Goal: Task Accomplishment & Management: Manage account settings

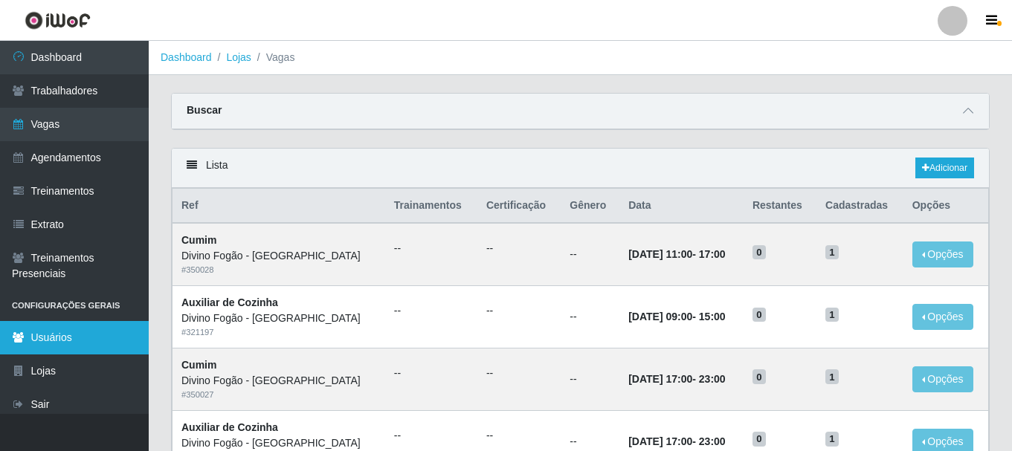
click at [60, 348] on link "Usuários" at bounding box center [74, 337] width 149 height 33
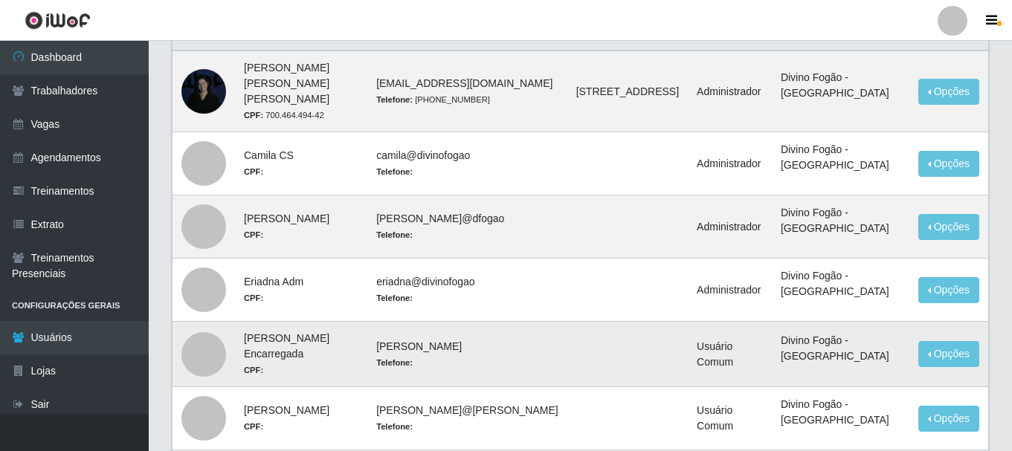
scroll to position [103, 0]
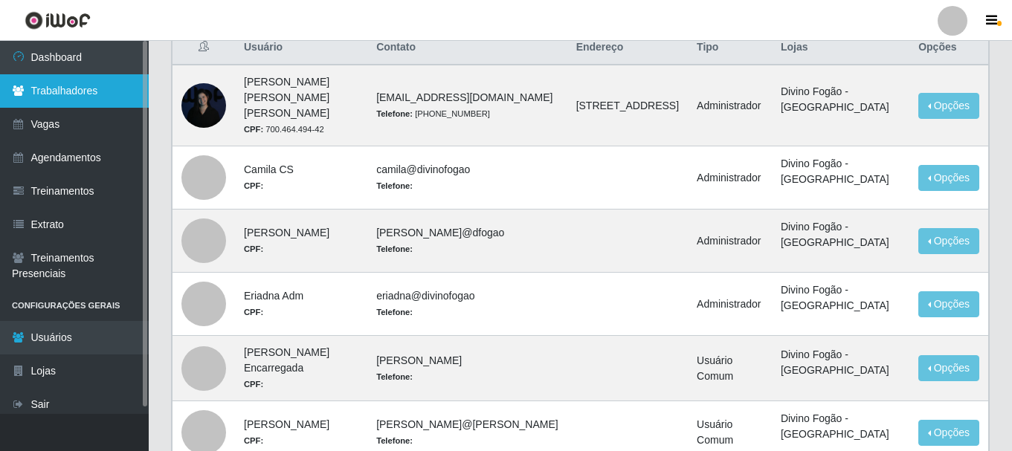
click at [84, 86] on link "Trabalhadores" at bounding box center [74, 90] width 149 height 33
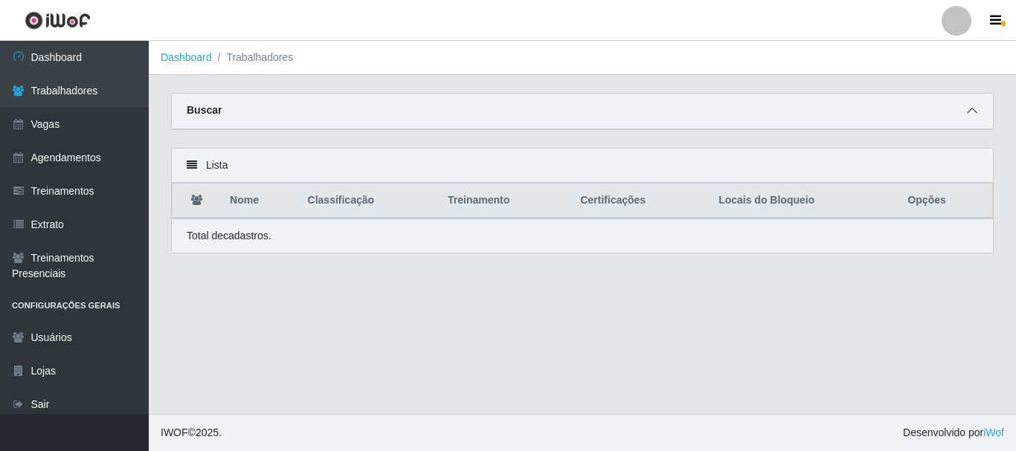
click at [968, 114] on icon at bounding box center [972, 111] width 10 height 10
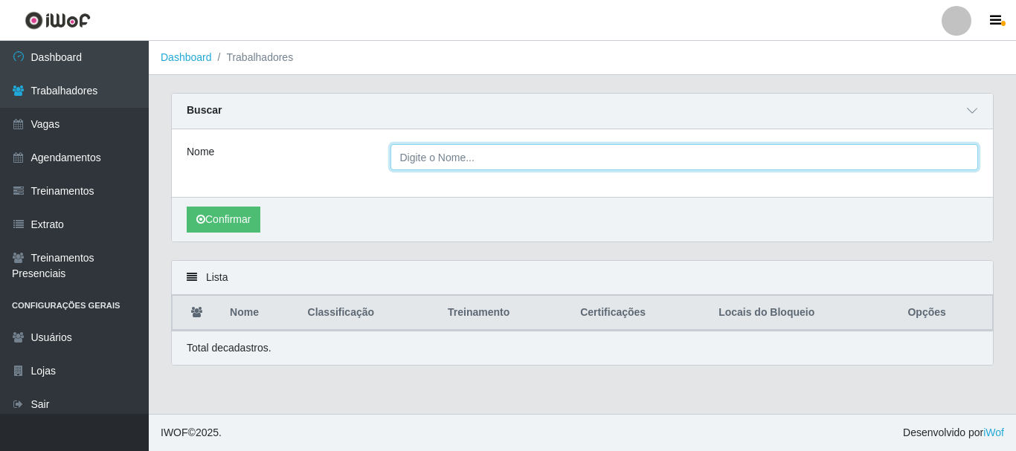
click at [418, 158] on input "Nome" at bounding box center [684, 157] width 588 height 26
type input "[PERSON_NAME]"
click at [187, 207] on button "Confirmar" at bounding box center [224, 220] width 74 height 26
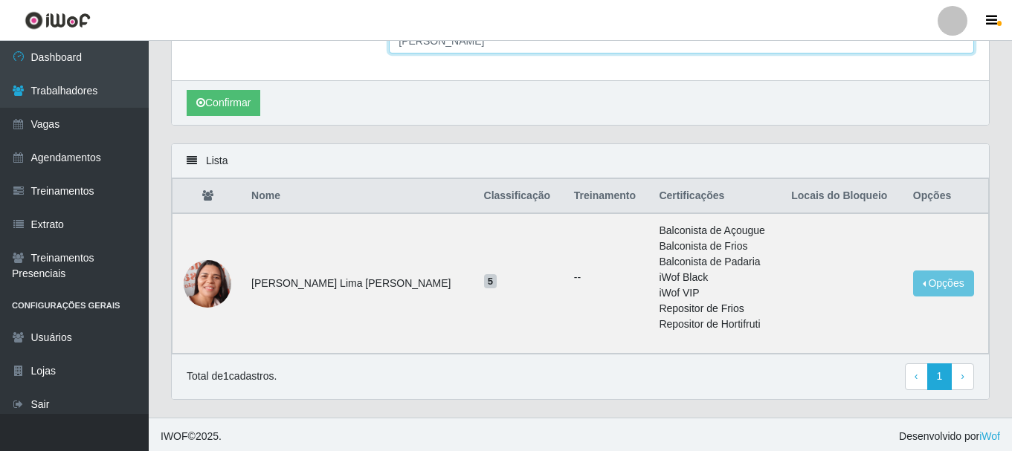
scroll to position [121, 0]
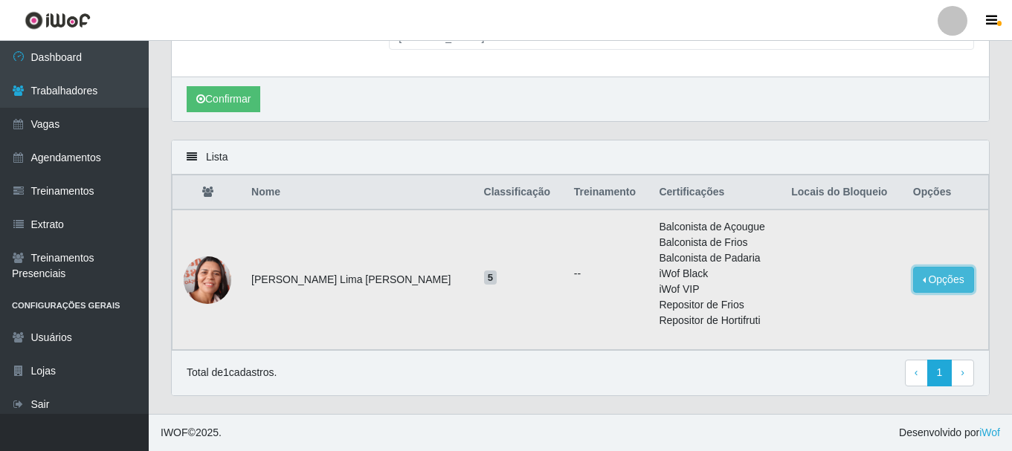
click at [948, 286] on button "Opções" at bounding box center [943, 280] width 61 height 26
click at [849, 312] on button "Bloquear - Loja" at bounding box center [851, 314] width 120 height 30
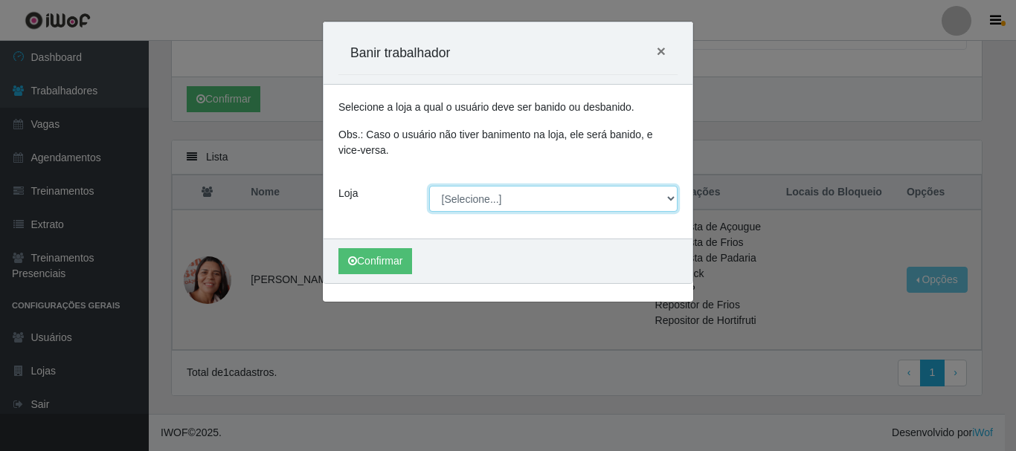
click at [482, 202] on select "[Selecione...] Divino Fogão - [GEOGRAPHIC_DATA]" at bounding box center [553, 199] width 249 height 26
select select "499"
click at [429, 186] on select "[Selecione...] Divino Fogão - [GEOGRAPHIC_DATA]" at bounding box center [553, 199] width 249 height 26
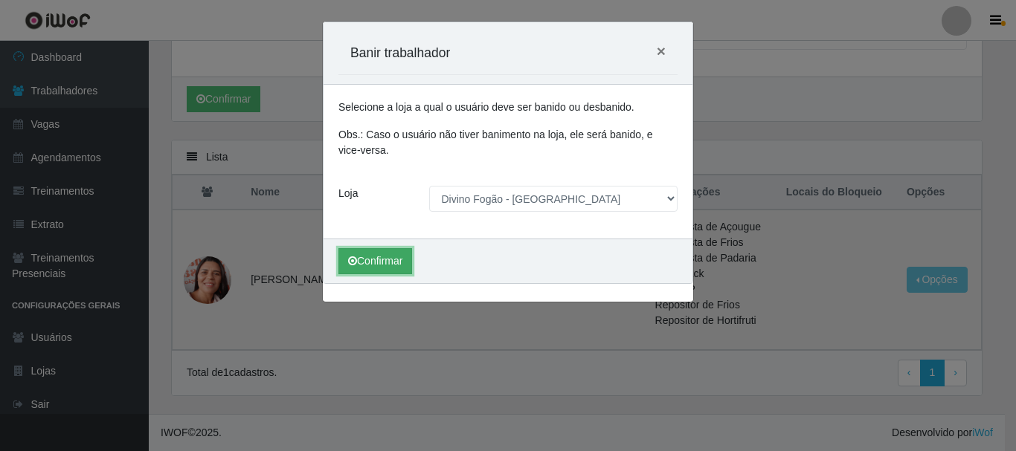
click at [388, 260] on button "Confirmar" at bounding box center [375, 261] width 74 height 26
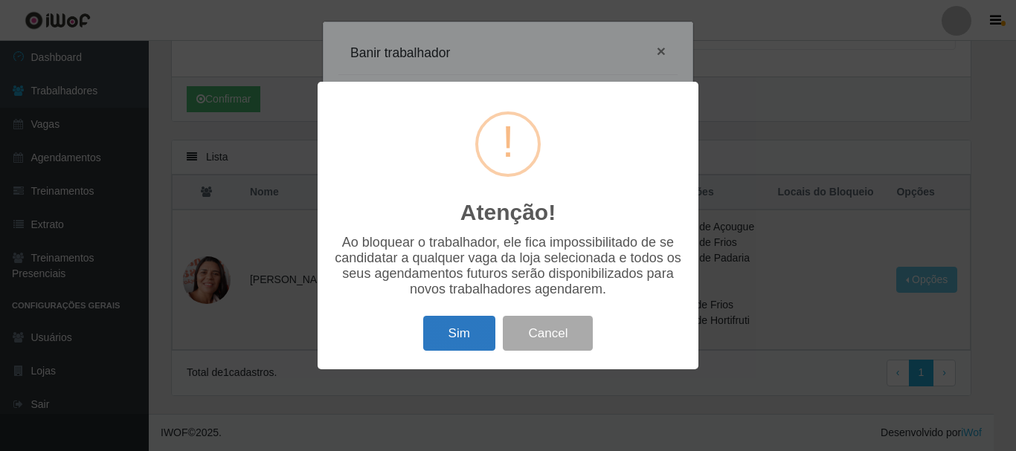
click at [459, 334] on button "Sim" at bounding box center [459, 333] width 72 height 35
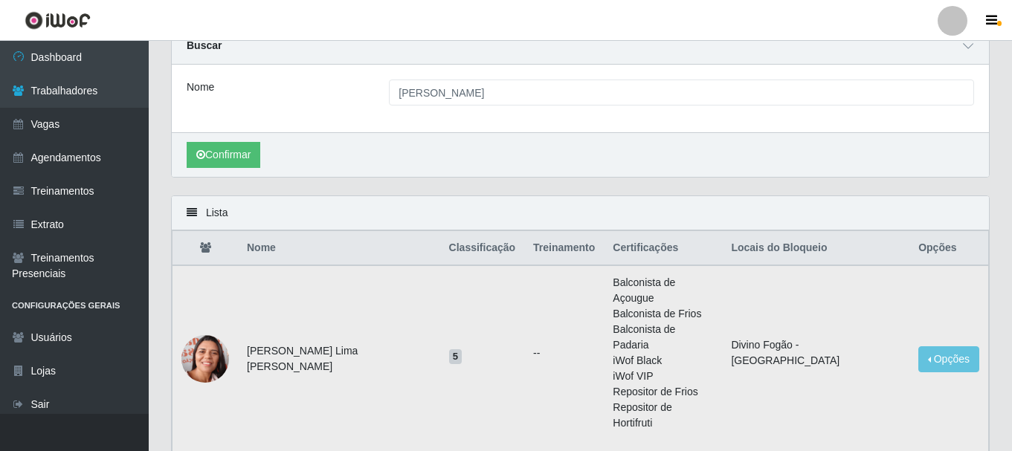
scroll to position [0, 0]
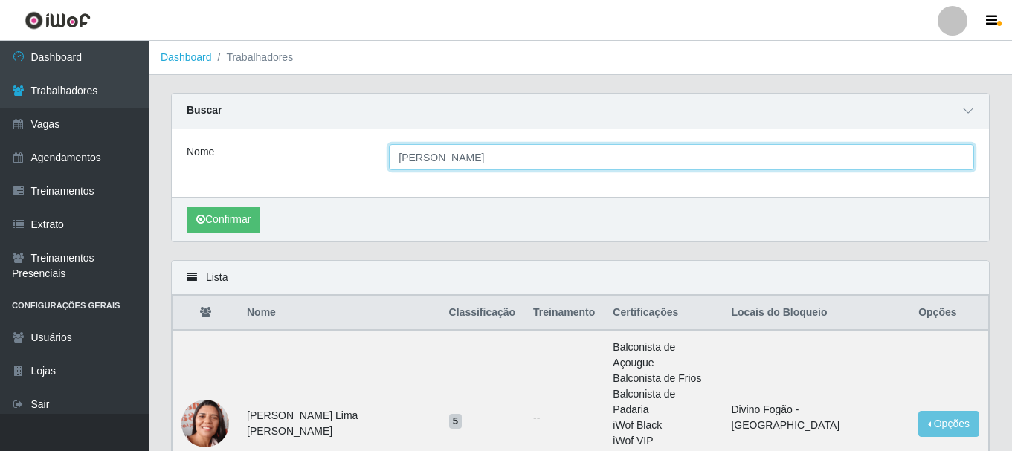
click at [457, 151] on input "[PERSON_NAME]" at bounding box center [681, 157] width 585 height 26
type input "r"
type input ","
type input "manoel"
click at [187, 207] on button "Confirmar" at bounding box center [224, 220] width 74 height 26
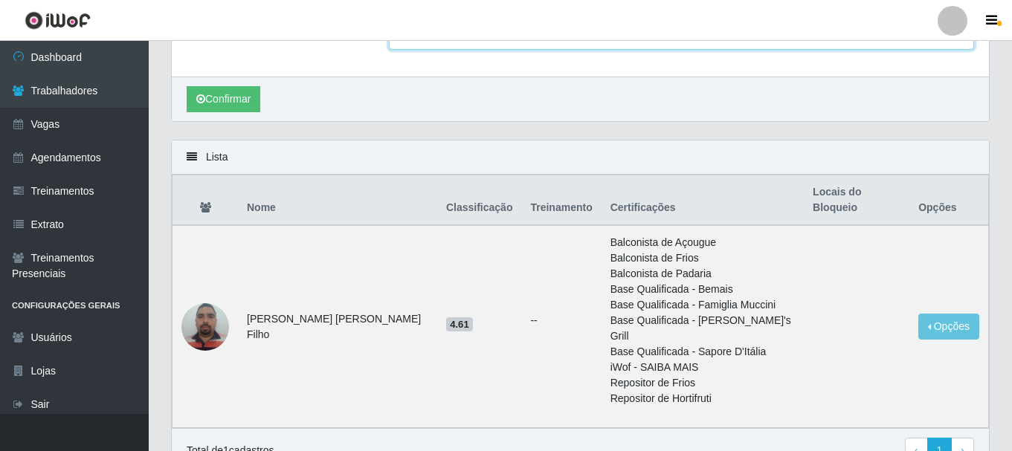
scroll to position [149, 0]
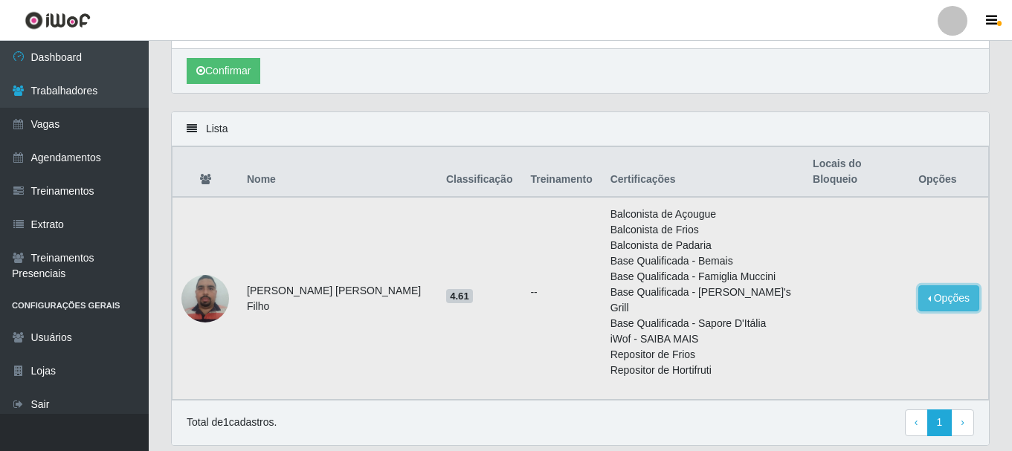
click at [942, 286] on button "Opções" at bounding box center [949, 299] width 61 height 26
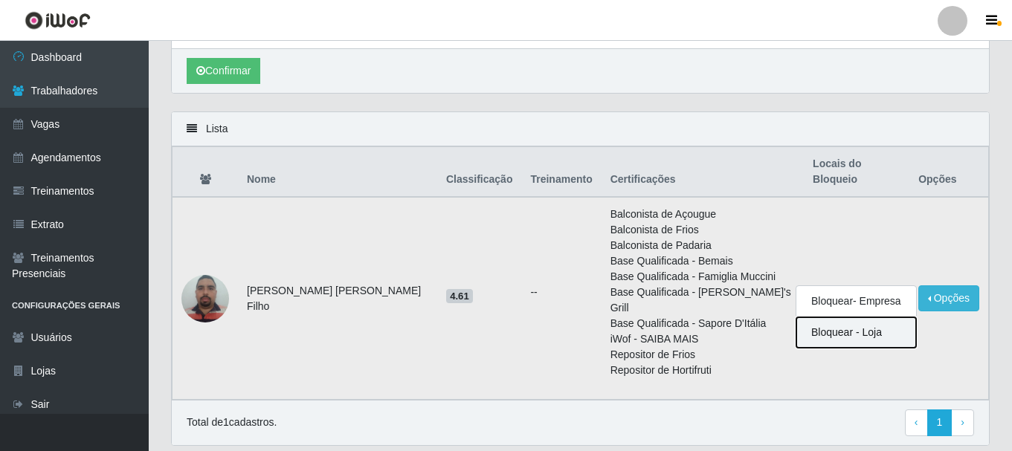
click at [859, 318] on button "Bloquear - Loja" at bounding box center [857, 333] width 120 height 30
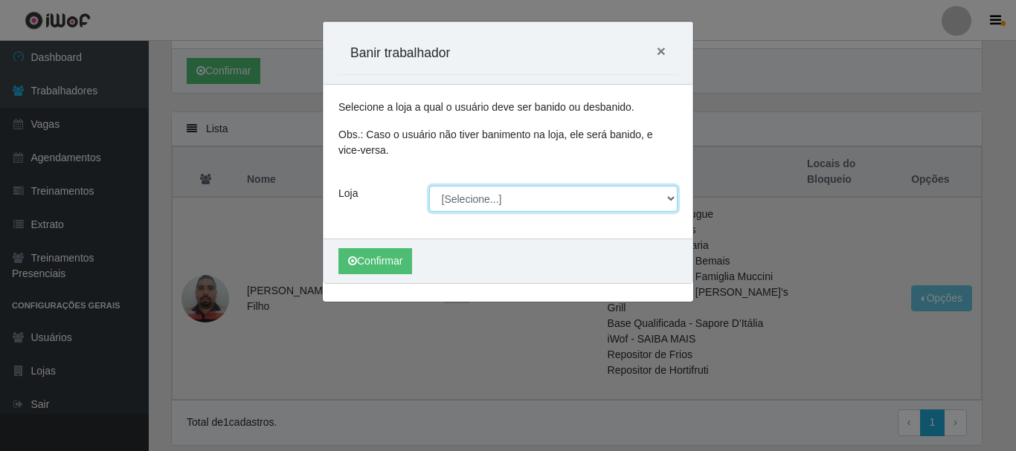
click at [469, 199] on select "[Selecione...] Divino Fogão - [GEOGRAPHIC_DATA]" at bounding box center [553, 199] width 249 height 26
select select "499"
click at [429, 186] on select "[Selecione...] Divino Fogão - [GEOGRAPHIC_DATA]" at bounding box center [553, 199] width 249 height 26
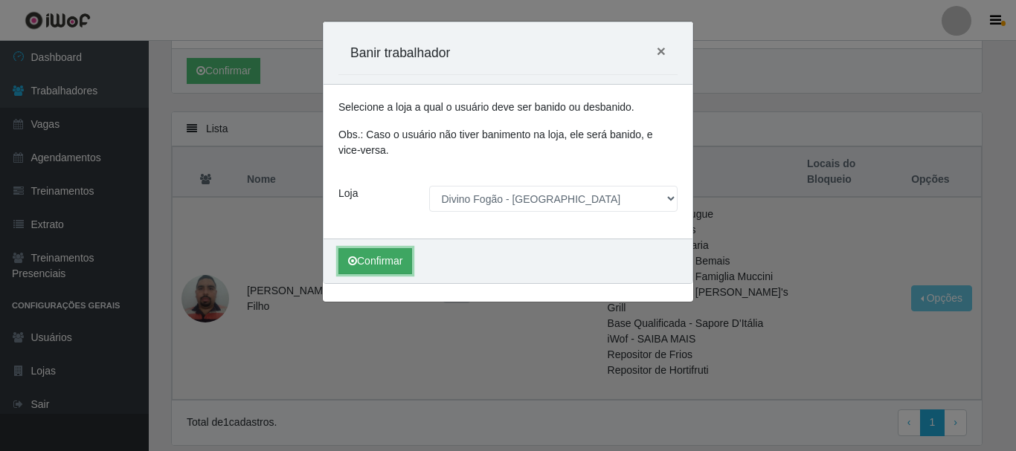
click at [386, 264] on button "Confirmar" at bounding box center [375, 261] width 74 height 26
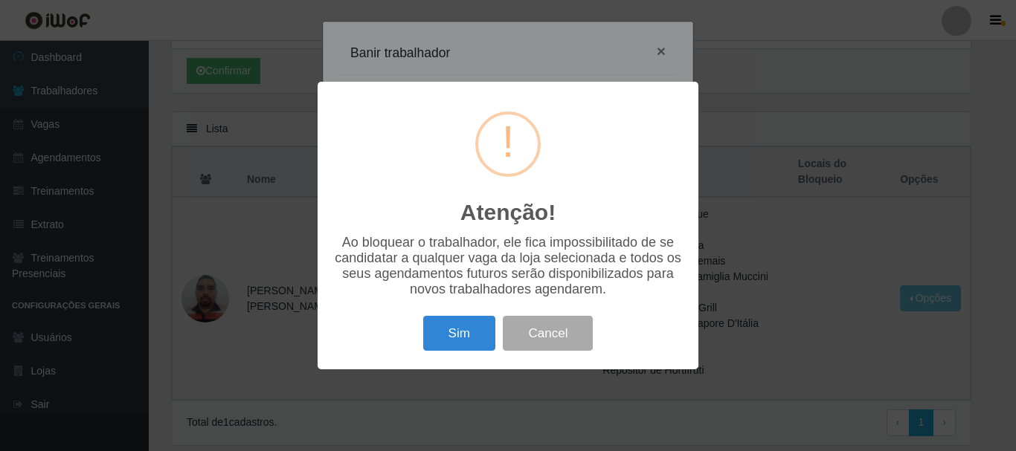
click at [436, 338] on button "Sim" at bounding box center [459, 333] width 72 height 35
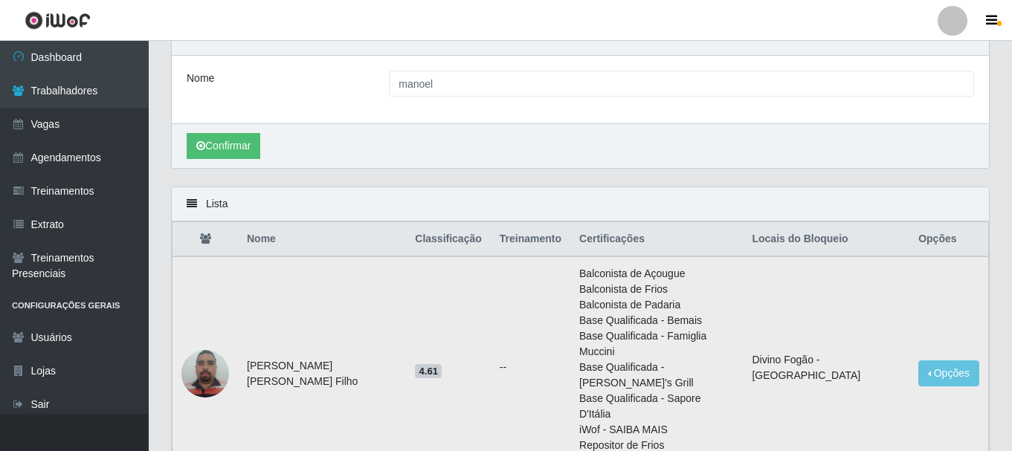
scroll to position [0, 0]
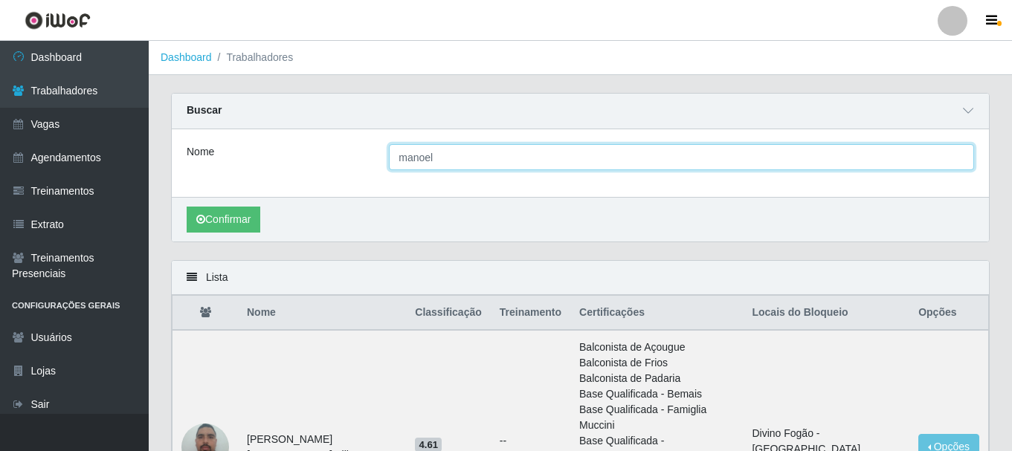
click at [452, 155] on input "manoel" at bounding box center [681, 157] width 585 height 26
type input "m"
type input "[PERSON_NAME]"
click at [187, 207] on button "Confirmar" at bounding box center [224, 220] width 74 height 26
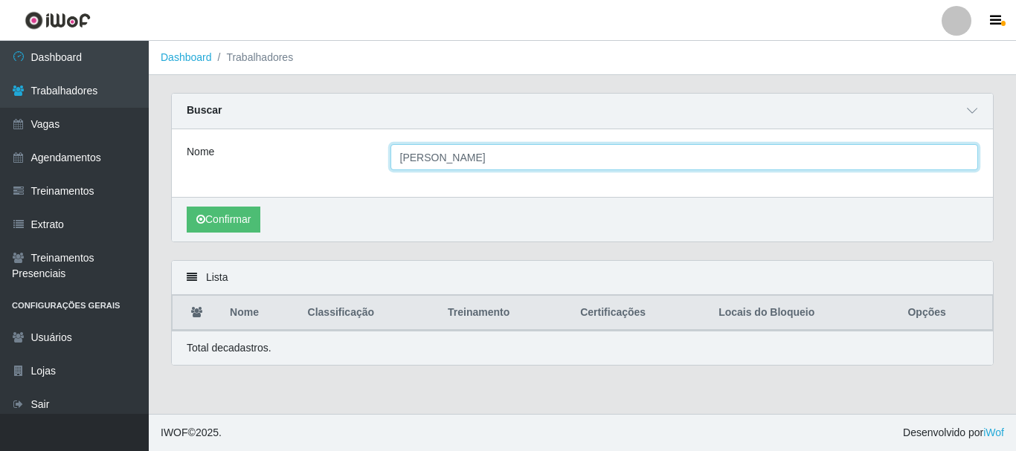
click at [187, 207] on button "Confirmar" at bounding box center [224, 220] width 74 height 26
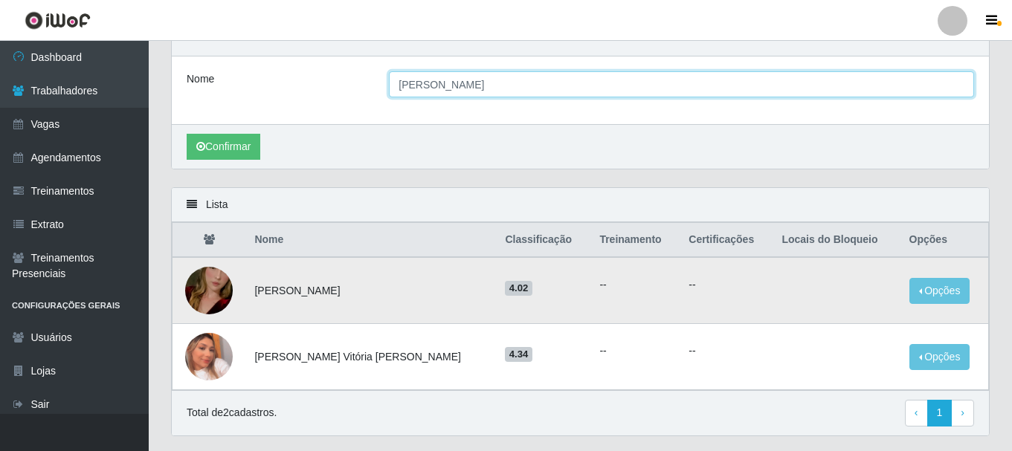
scroll to position [114, 0]
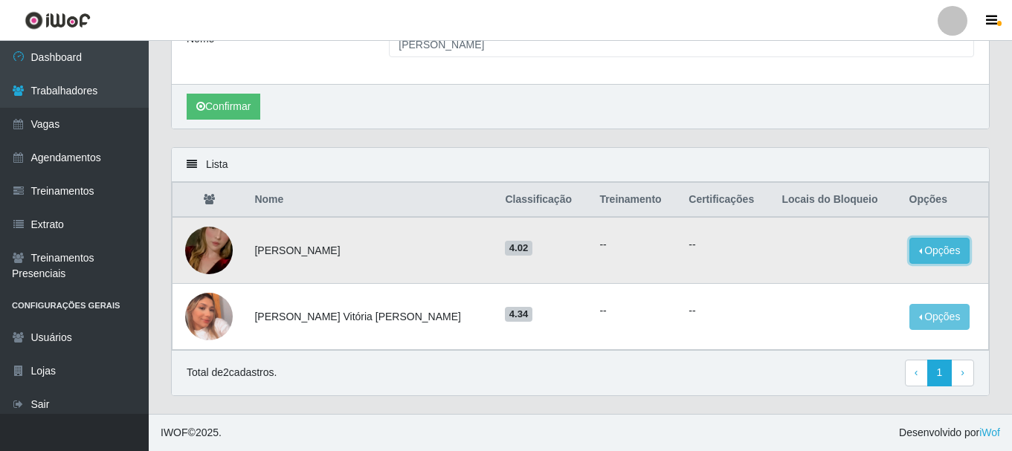
click at [933, 255] on button "Opções" at bounding box center [940, 251] width 61 height 26
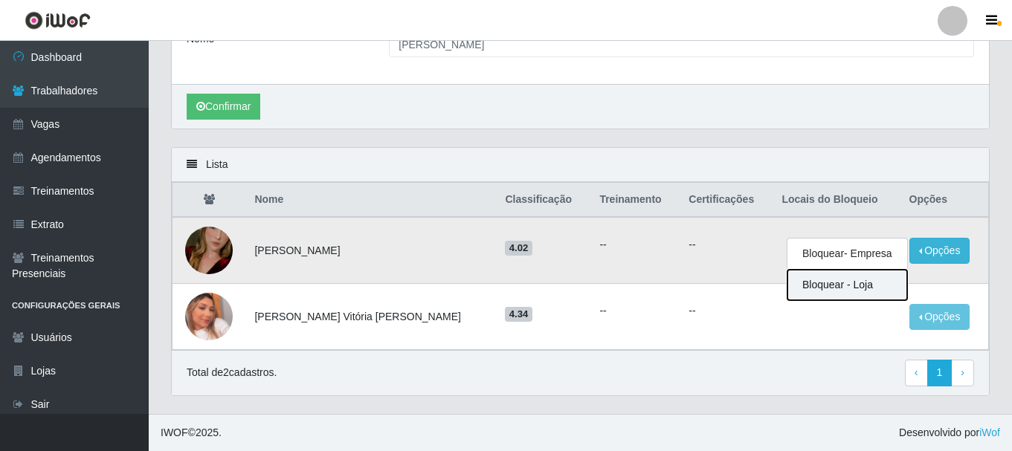
click at [825, 292] on button "Bloquear - Loja" at bounding box center [848, 285] width 120 height 30
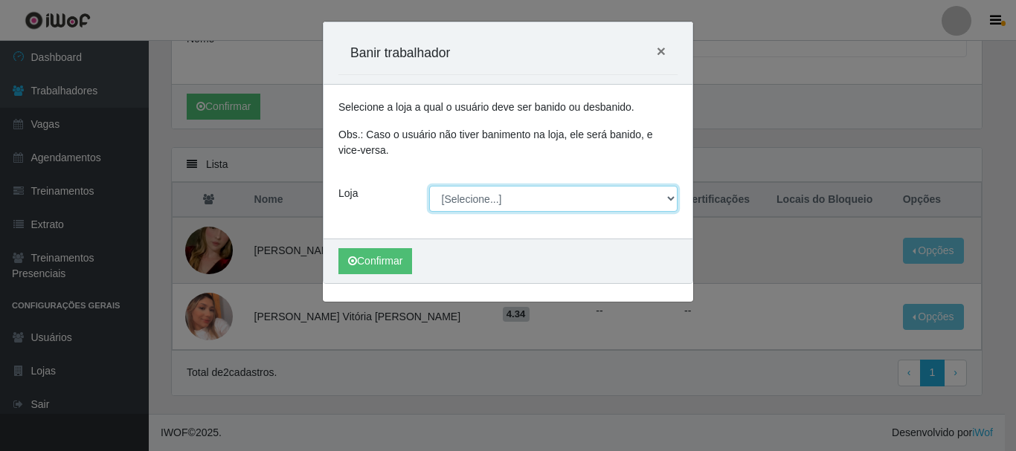
click at [482, 200] on select "[Selecione...] Divino Fogão - [GEOGRAPHIC_DATA]" at bounding box center [553, 199] width 249 height 26
select select "499"
click at [429, 186] on select "[Selecione...] Divino Fogão - [GEOGRAPHIC_DATA]" at bounding box center [553, 199] width 249 height 26
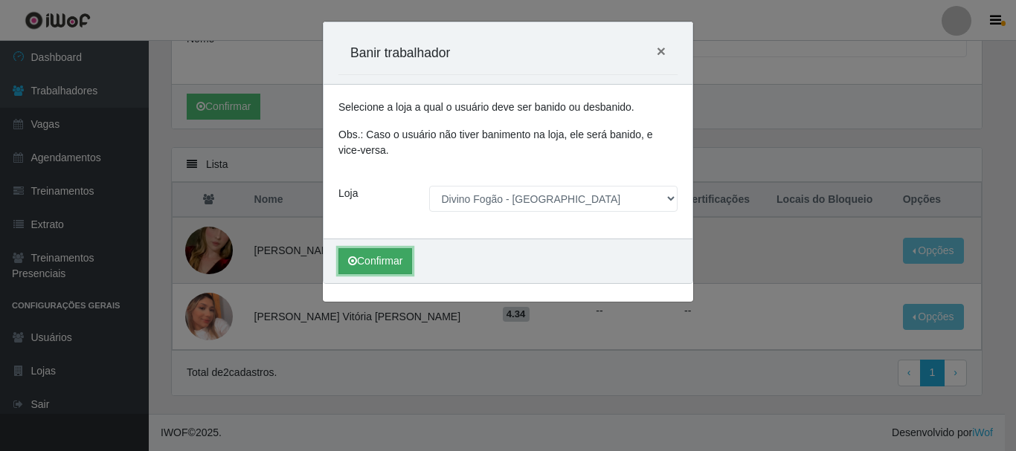
click at [377, 265] on button "Confirmar" at bounding box center [375, 261] width 74 height 26
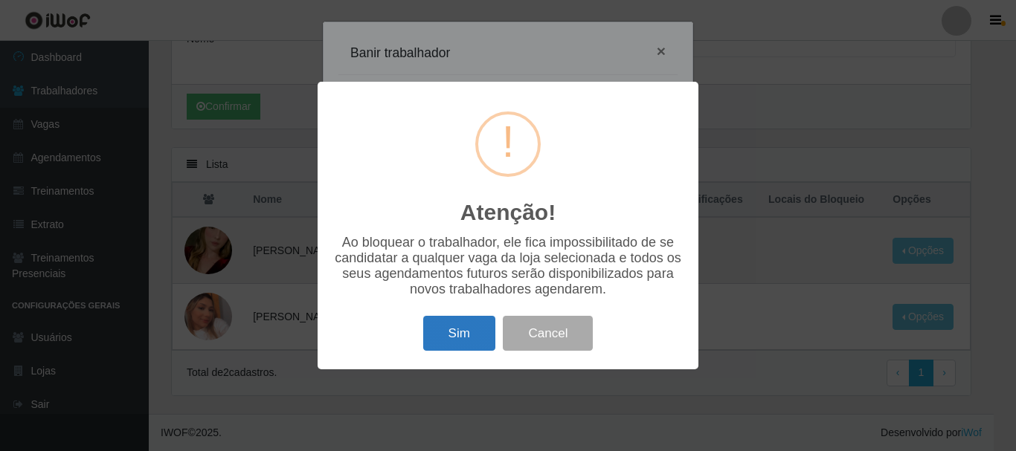
click at [449, 340] on button "Sim" at bounding box center [459, 333] width 72 height 35
